Goal: Information Seeking & Learning: Learn about a topic

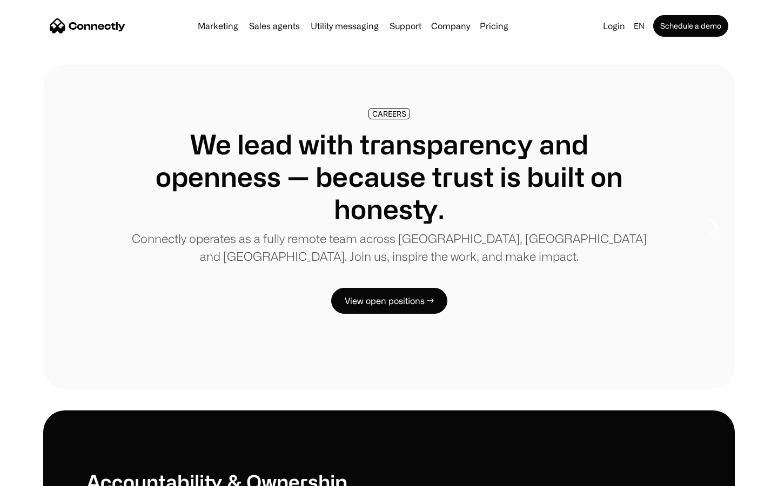
scroll to position [3300, 0]
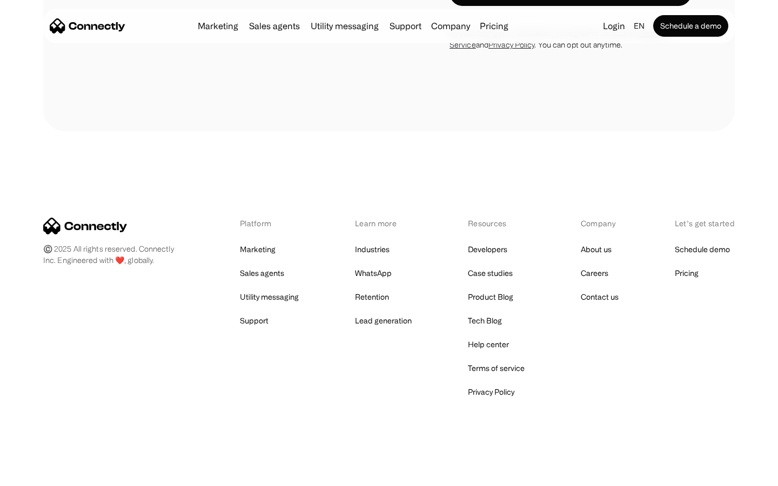
scroll to position [926, 0]
